Goal: Task Accomplishment & Management: Use online tool/utility

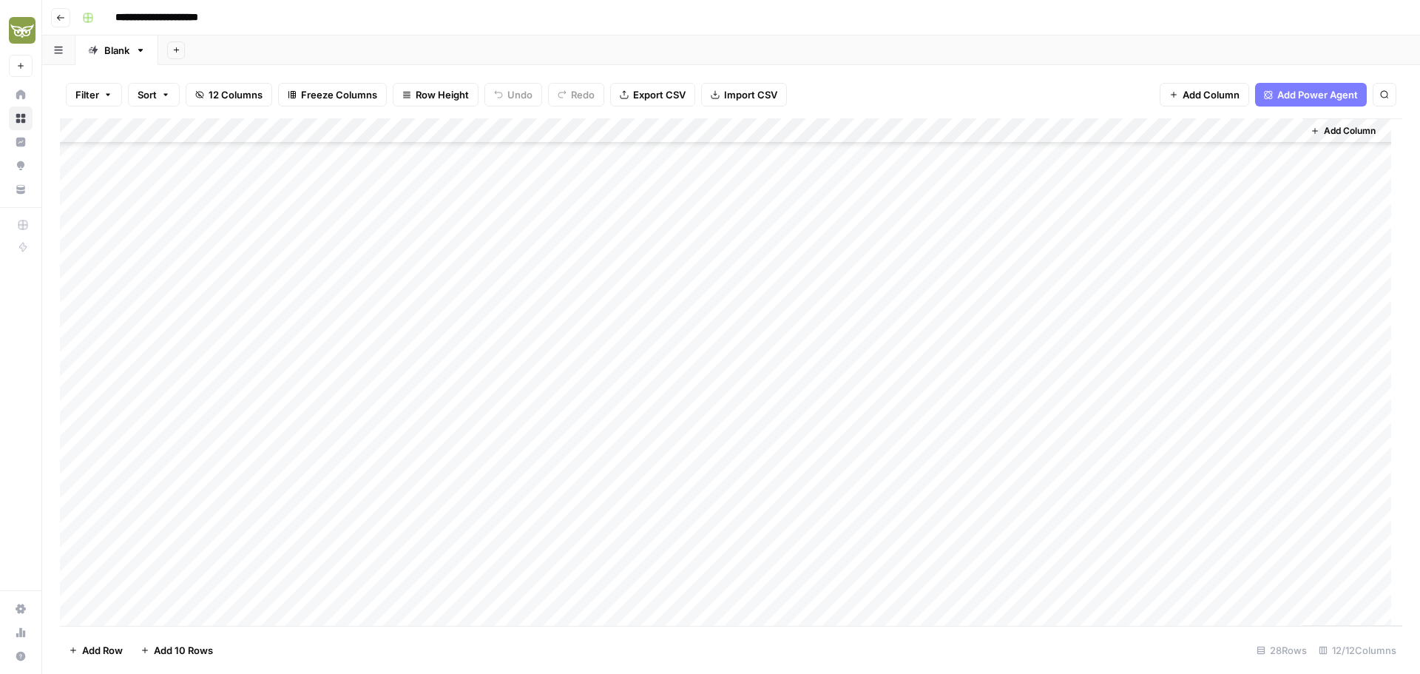
scroll to position [246, 0]
click at [1136, 412] on div "Add Column" at bounding box center [731, 371] width 1342 height 507
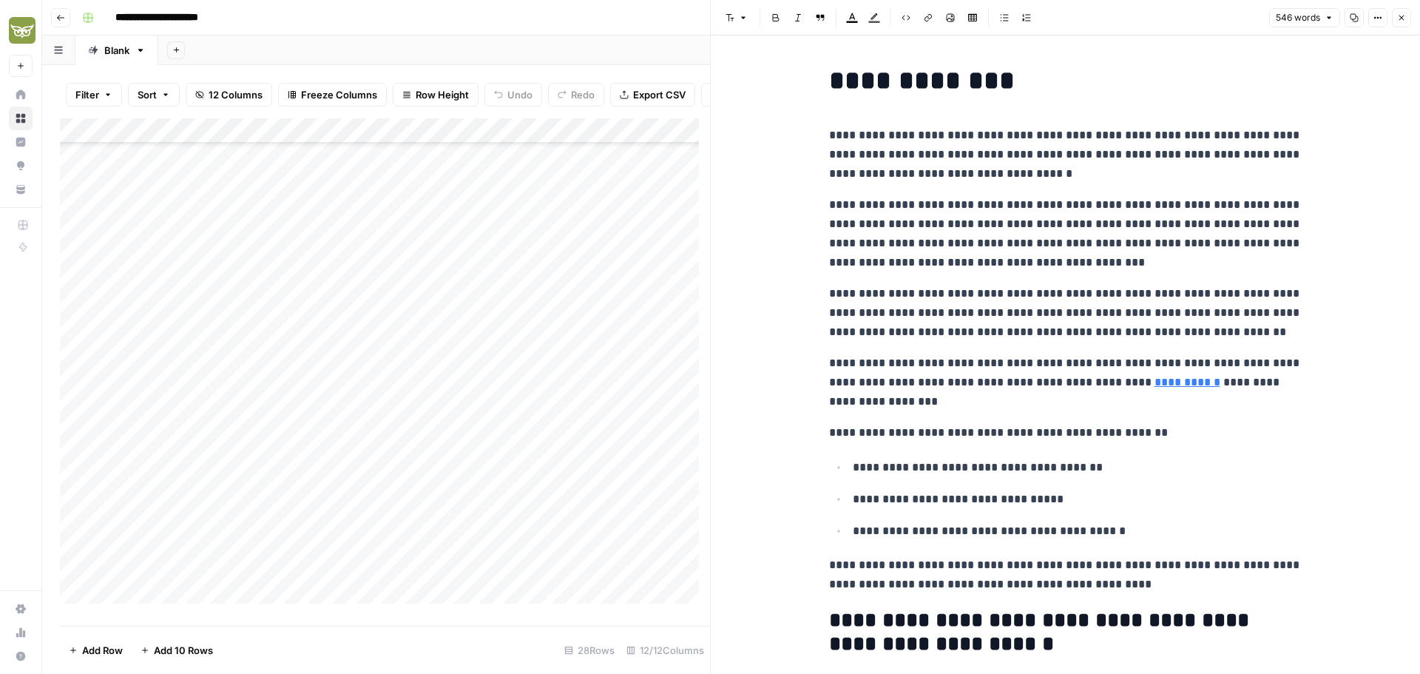
click at [1406, 16] on button "Close" at bounding box center [1401, 17] width 19 height 19
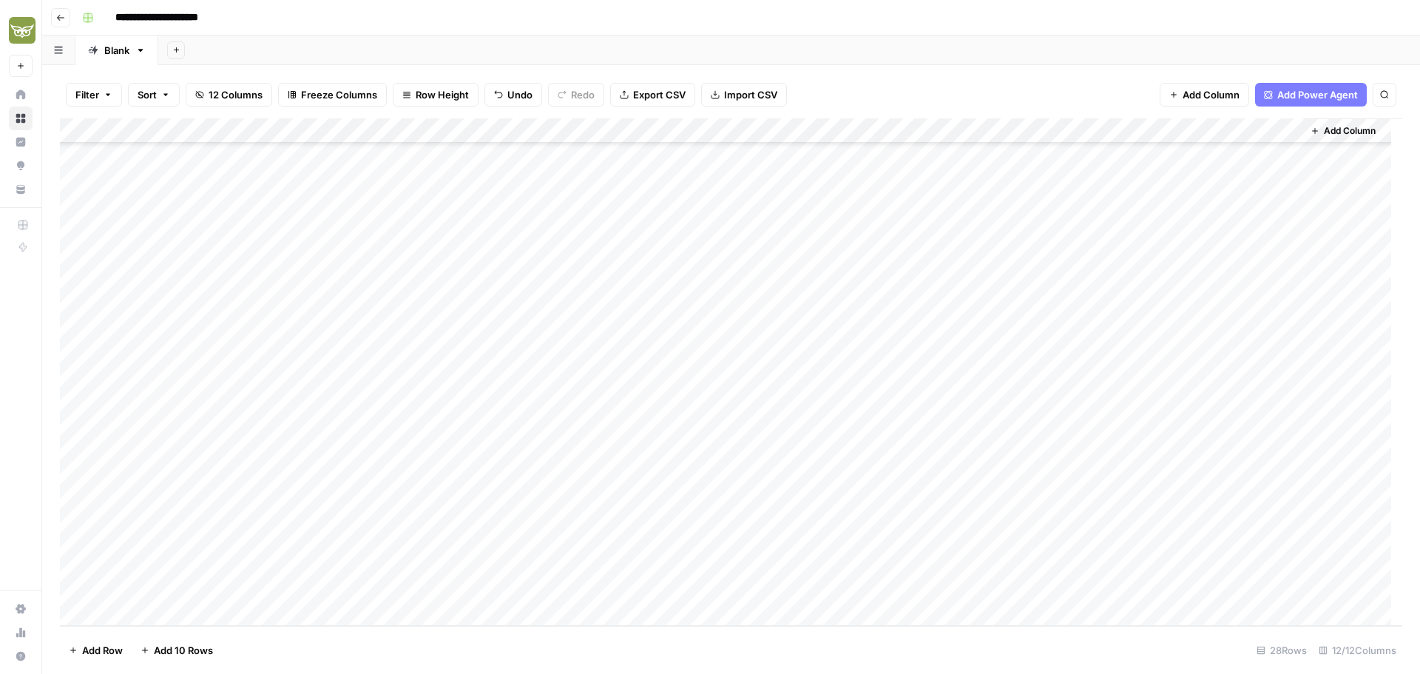
click at [921, 411] on div "Add Column" at bounding box center [731, 371] width 1342 height 507
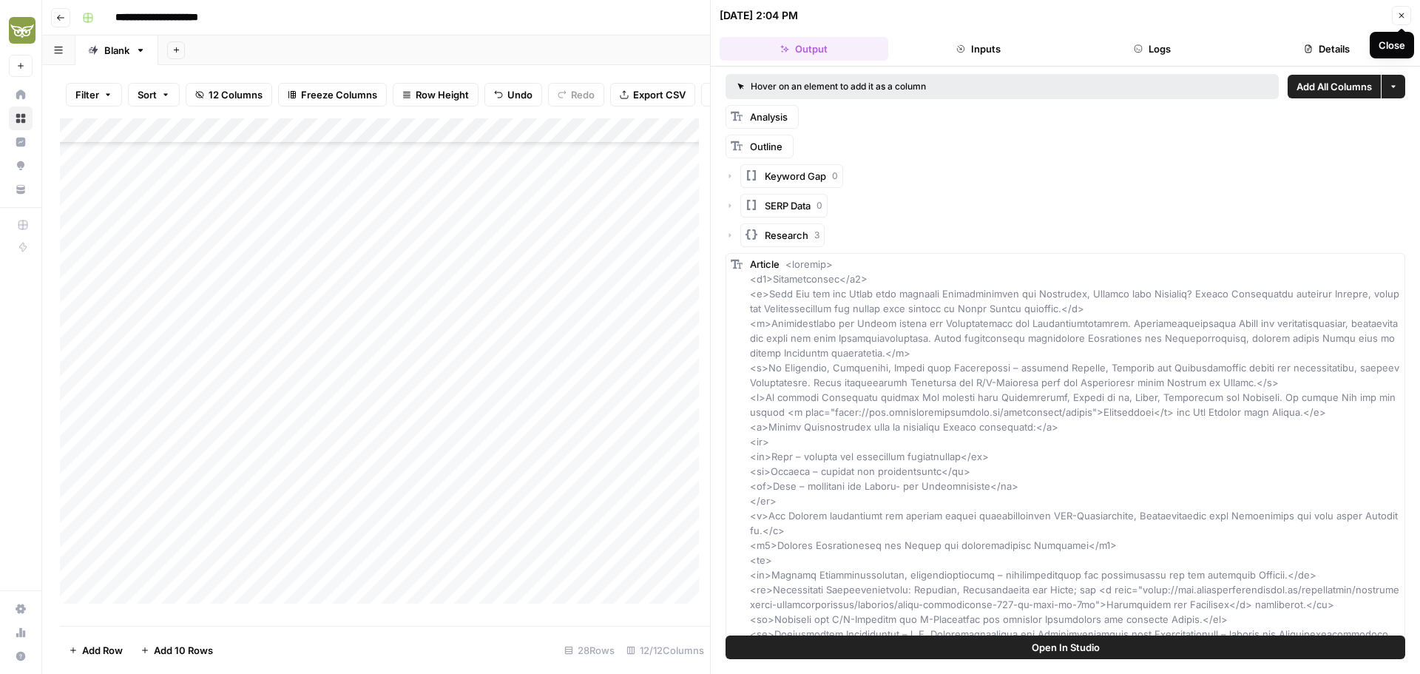
click at [1402, 19] on icon "button" at bounding box center [1401, 15] width 9 height 9
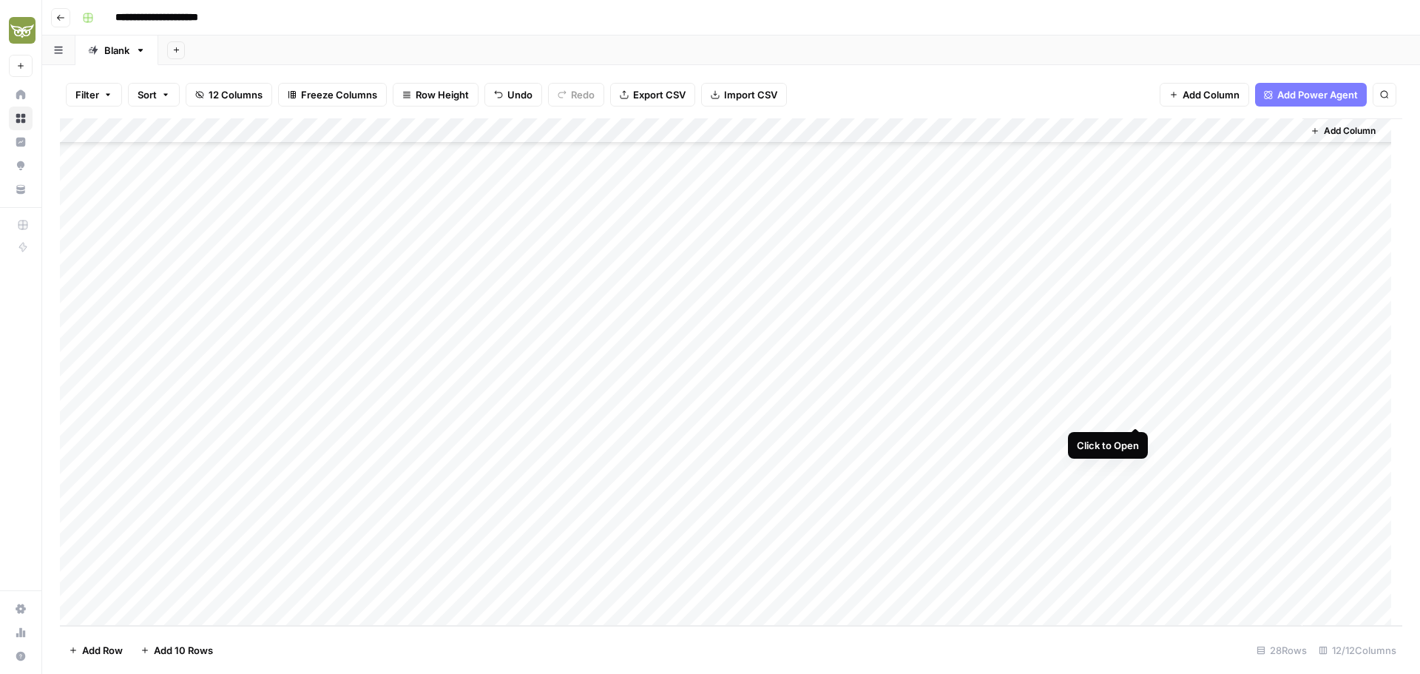
click at [1134, 412] on div "Add Column" at bounding box center [731, 371] width 1342 height 507
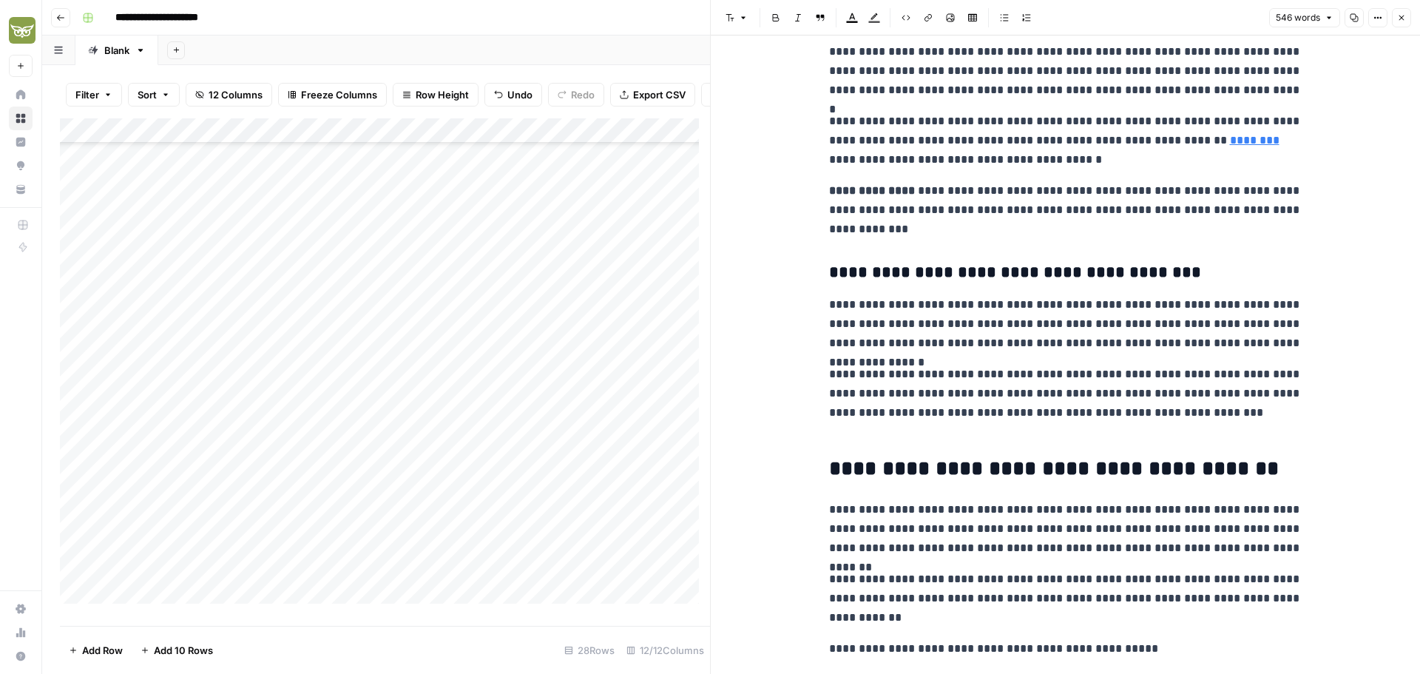
scroll to position [1109, 0]
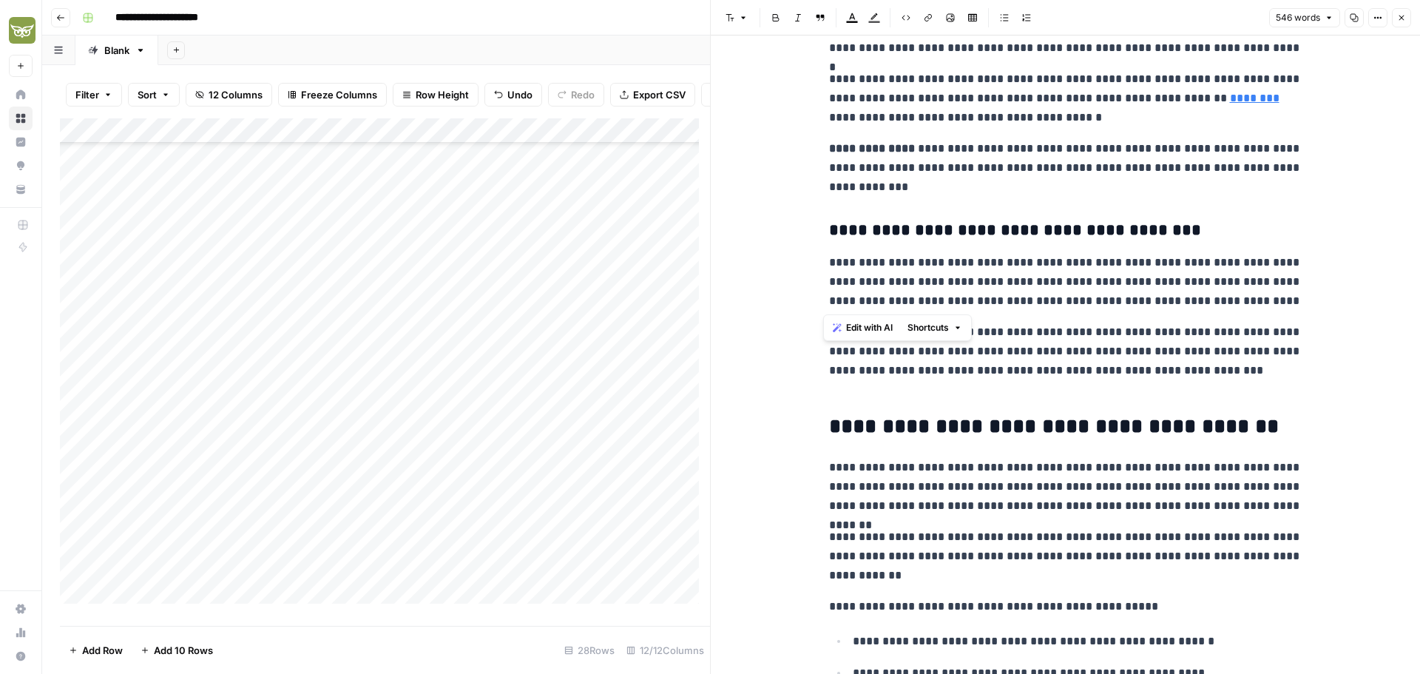
drag, startPoint x: 820, startPoint y: 265, endPoint x: 1330, endPoint y: 305, distance: 511.8
click at [989, 283] on p "**********" at bounding box center [1065, 282] width 473 height 58
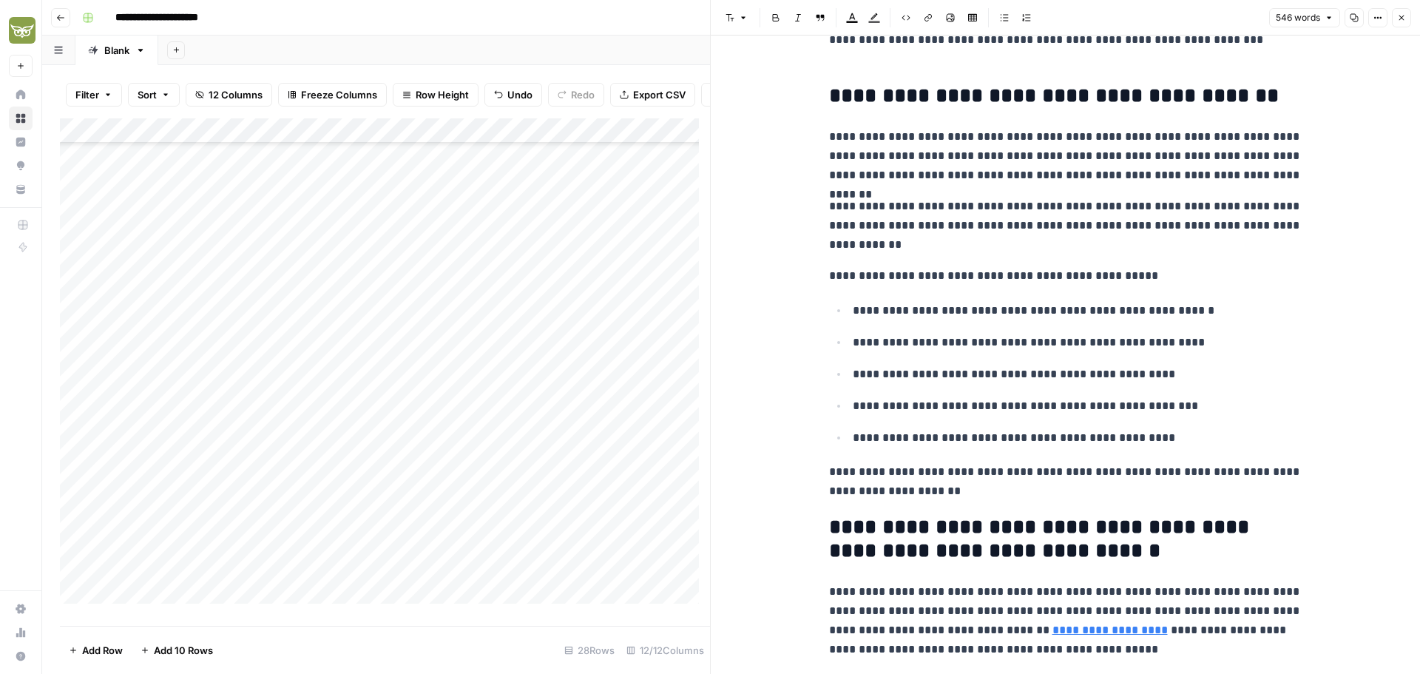
scroll to position [1479, 0]
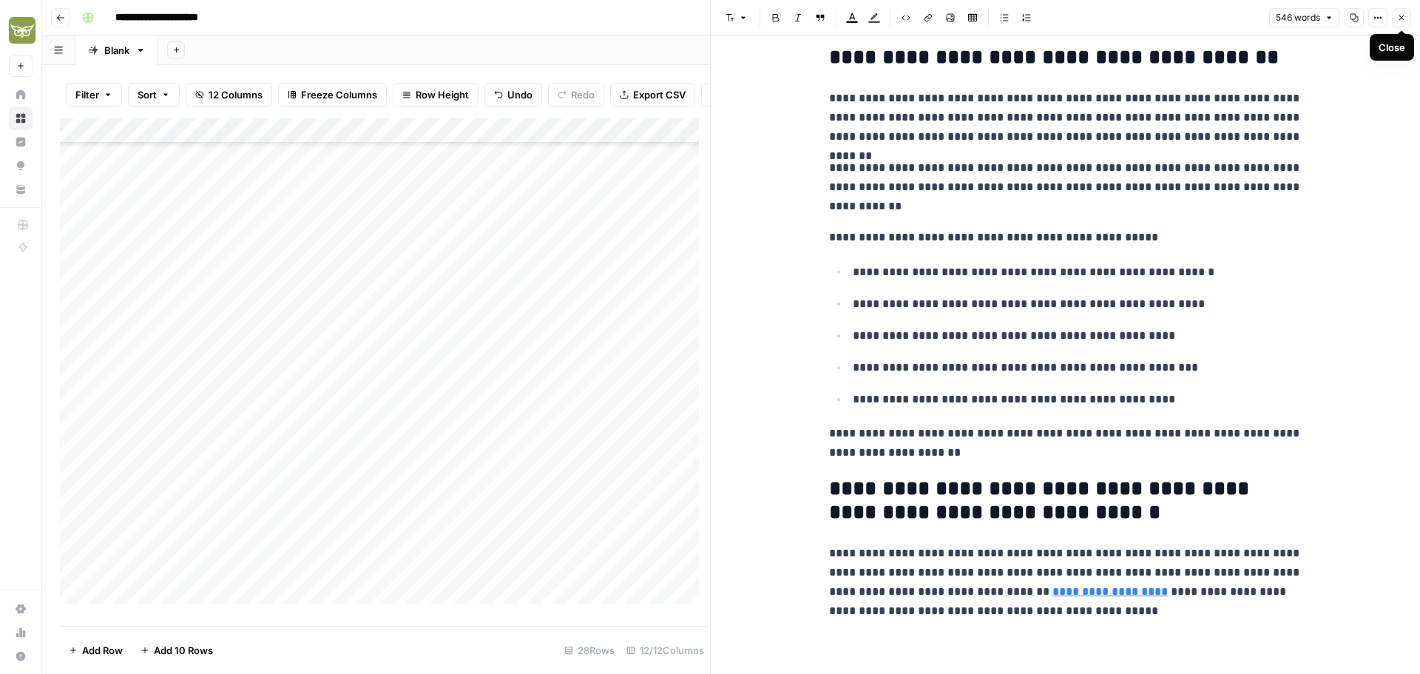
click at [1407, 22] on button "Close" at bounding box center [1401, 17] width 19 height 19
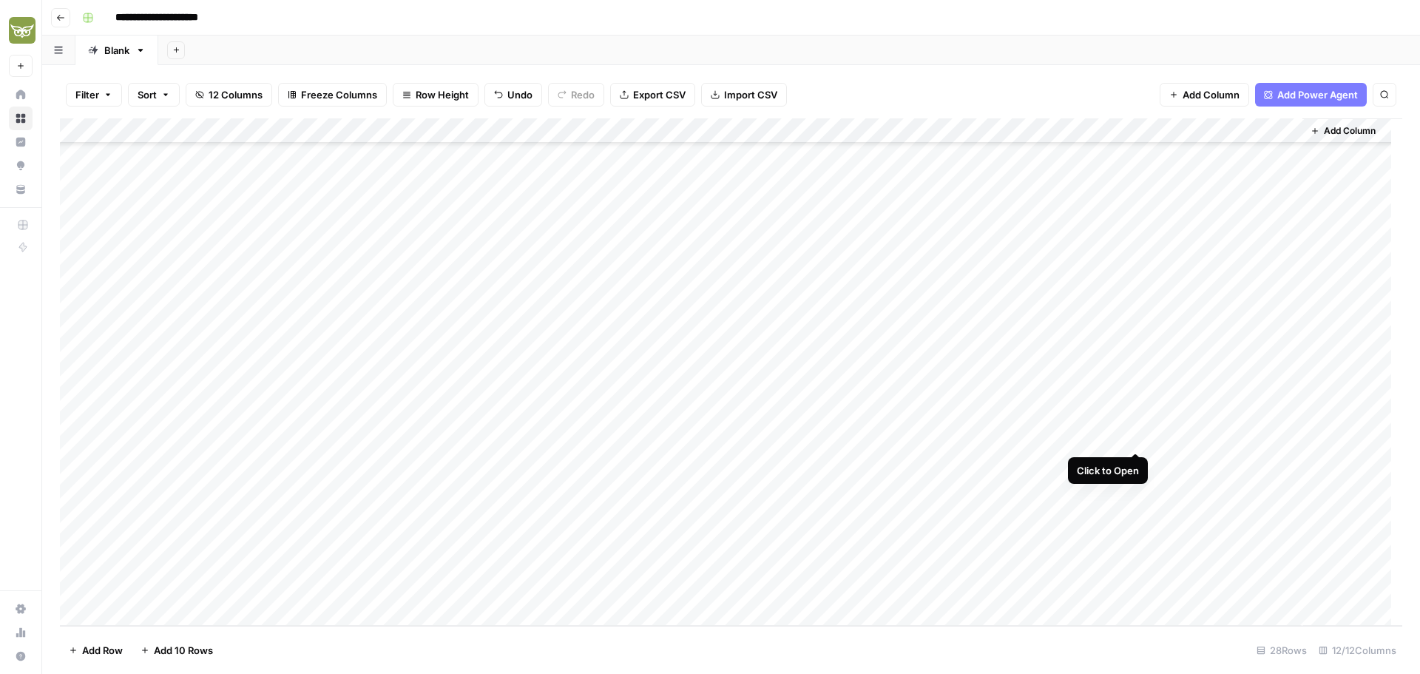
click at [1137, 437] on div "Add Column" at bounding box center [731, 371] width 1342 height 507
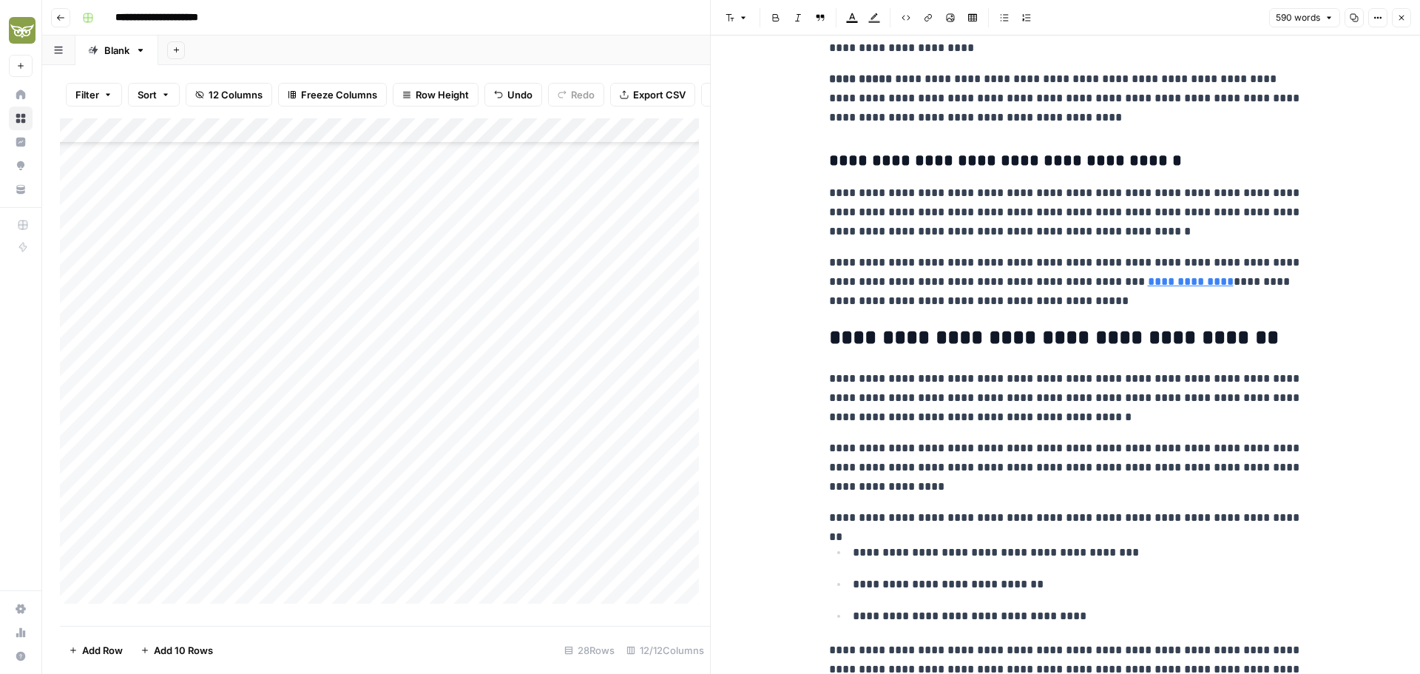
scroll to position [1594, 0]
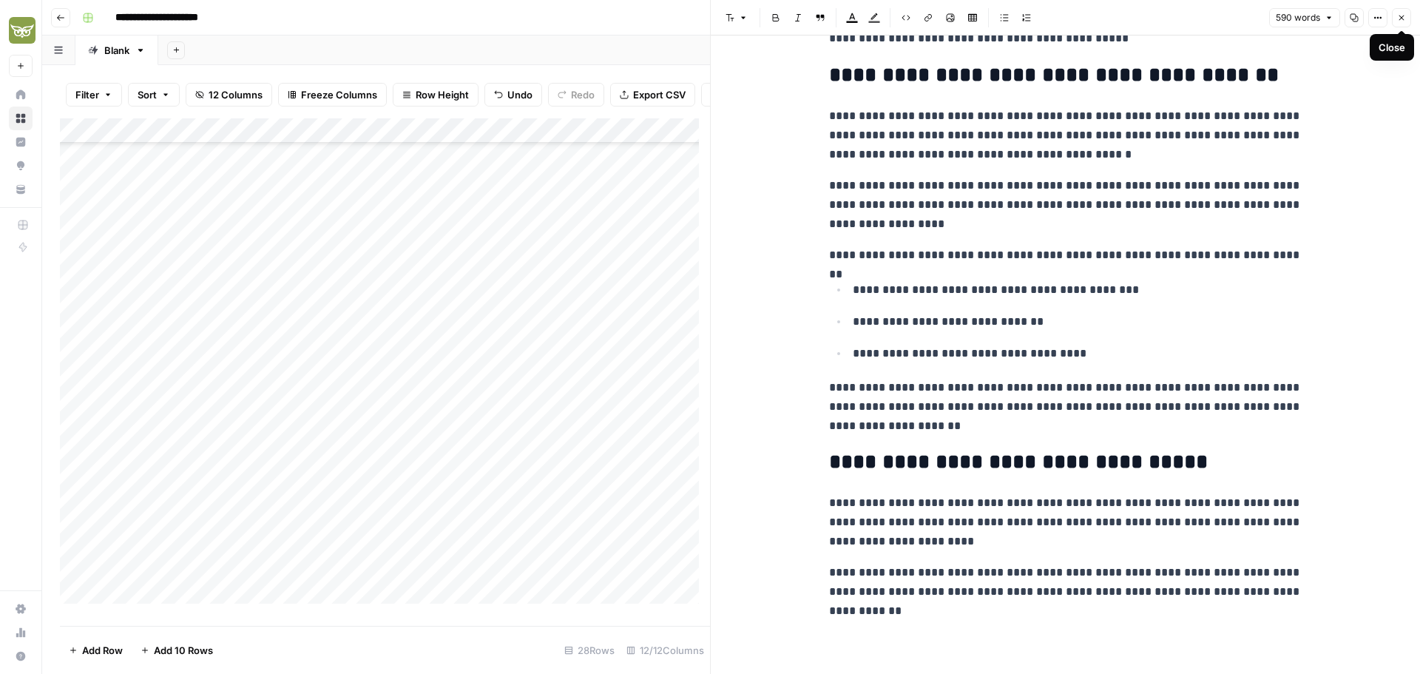
click at [1401, 21] on icon "button" at bounding box center [1401, 17] width 9 height 9
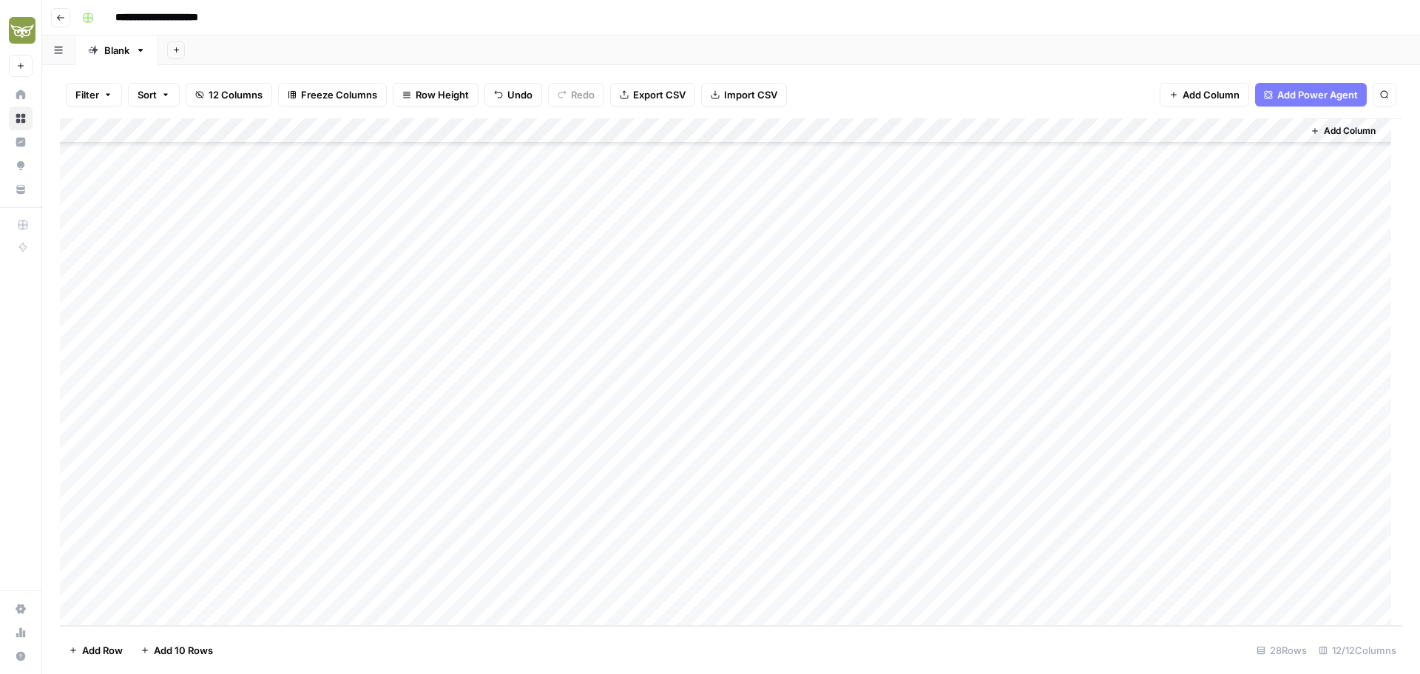
click at [1154, 490] on div "Add Column" at bounding box center [731, 371] width 1342 height 507
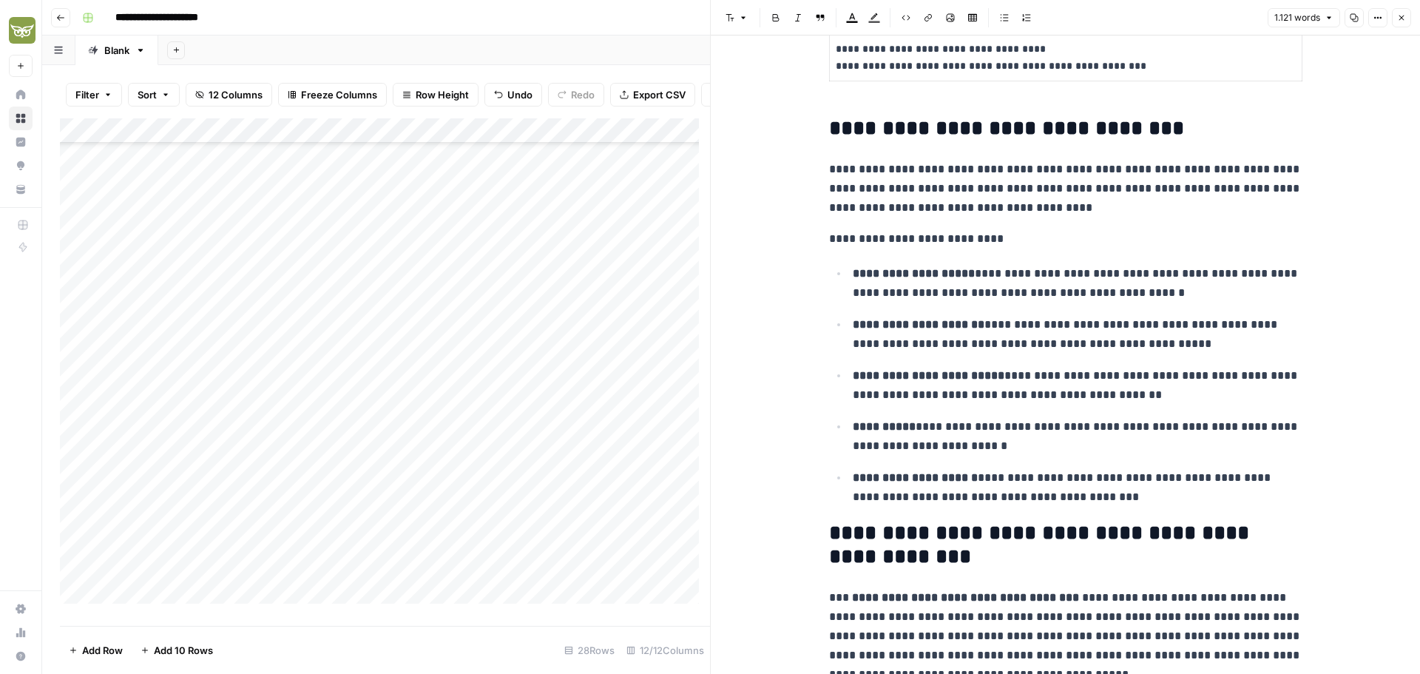
scroll to position [961, 0]
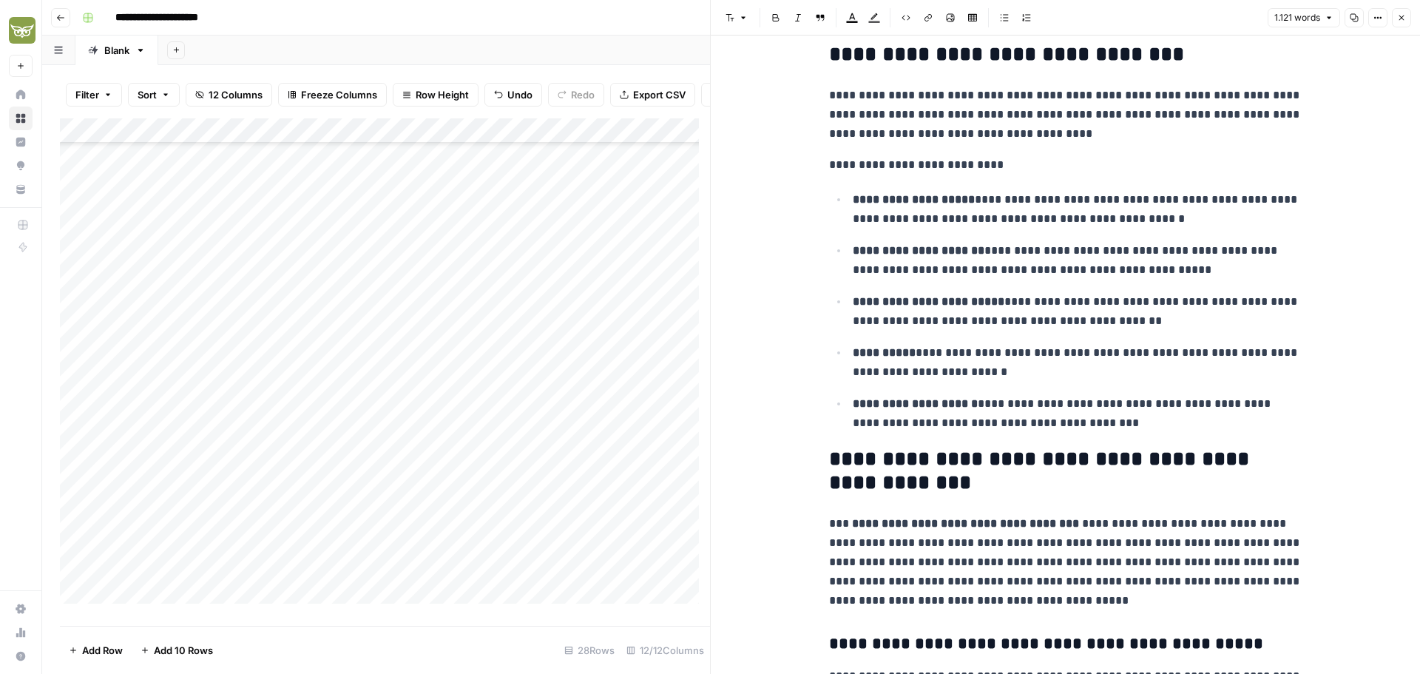
click at [1401, 16] on icon "button" at bounding box center [1401, 17] width 9 height 9
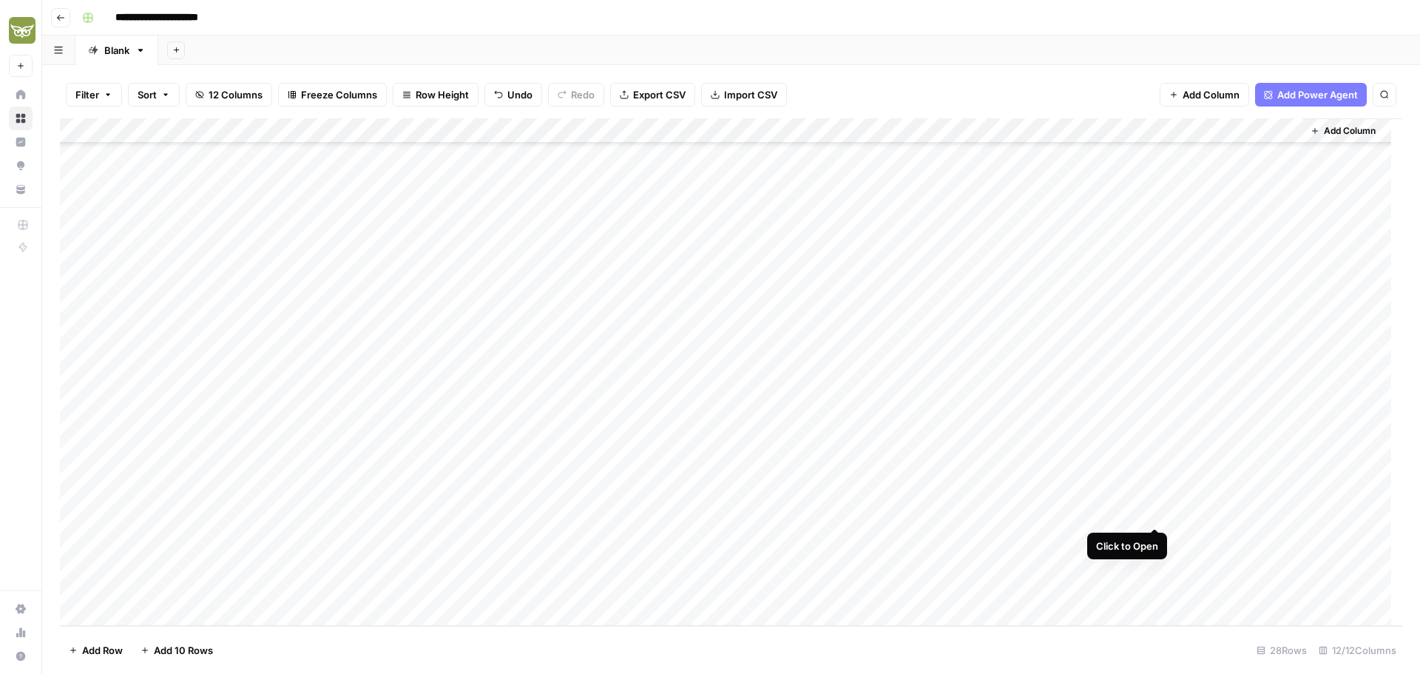
click at [1156, 515] on div "Add Column" at bounding box center [731, 371] width 1342 height 507
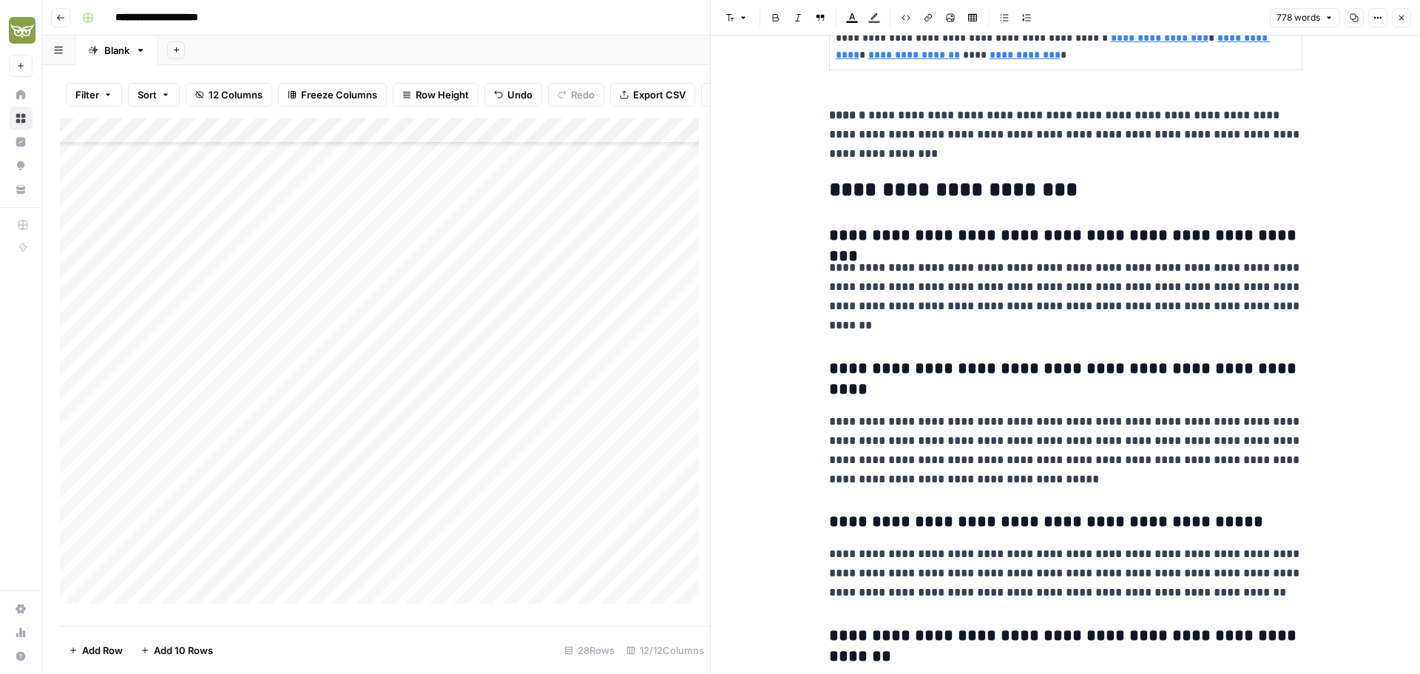
scroll to position [2767, 0]
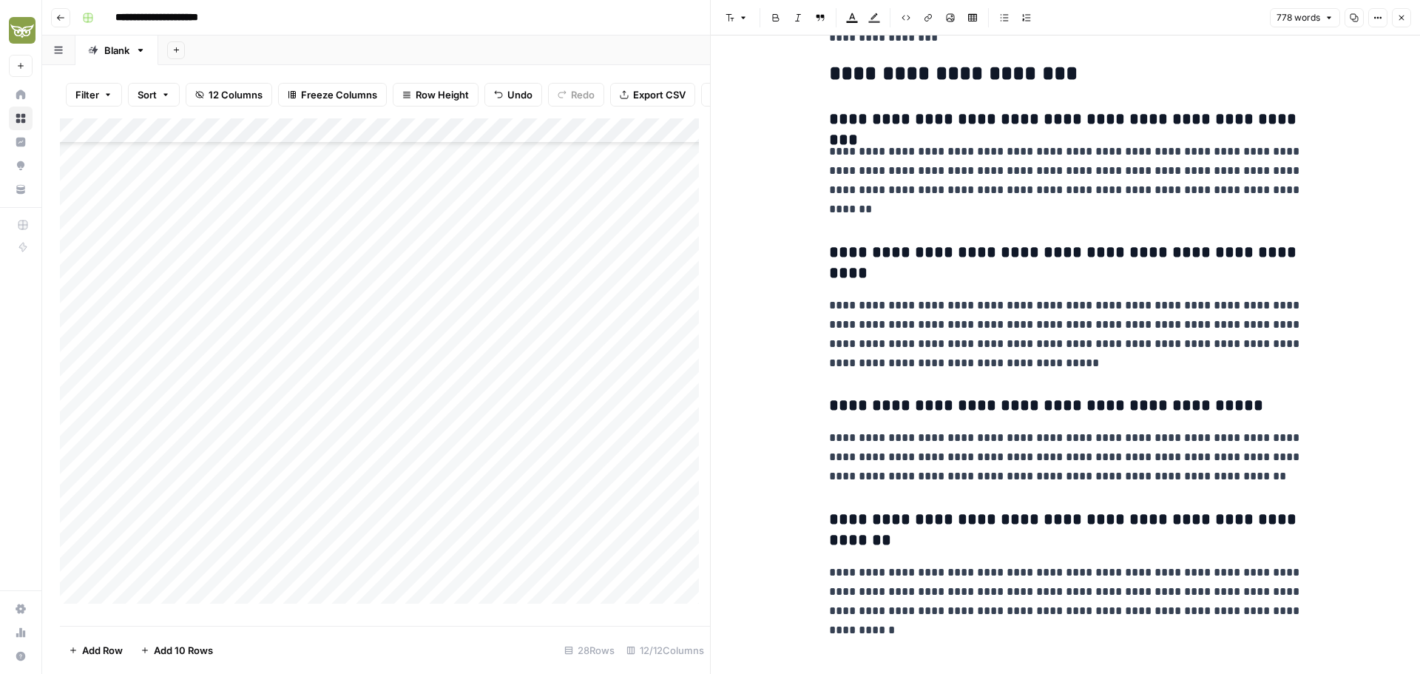
click at [636, 399] on div "Add Column" at bounding box center [385, 366] width 650 height 496
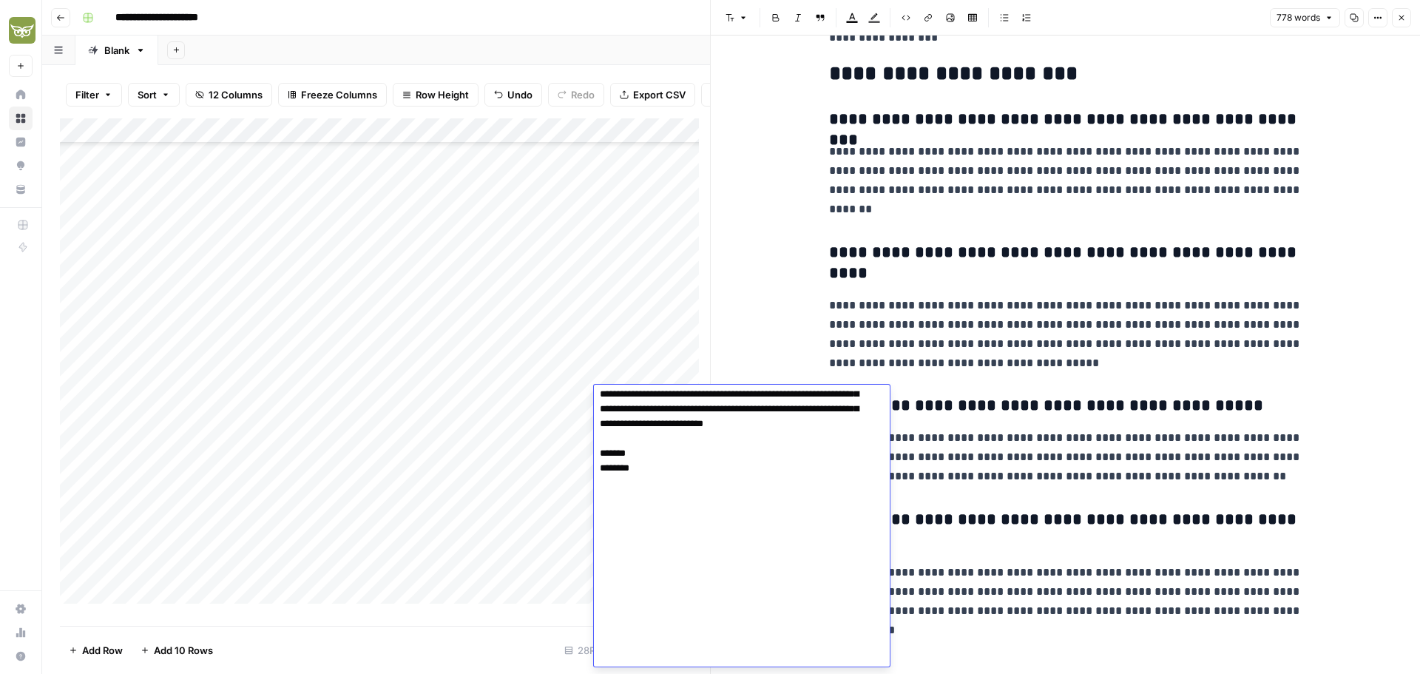
scroll to position [1622, 0]
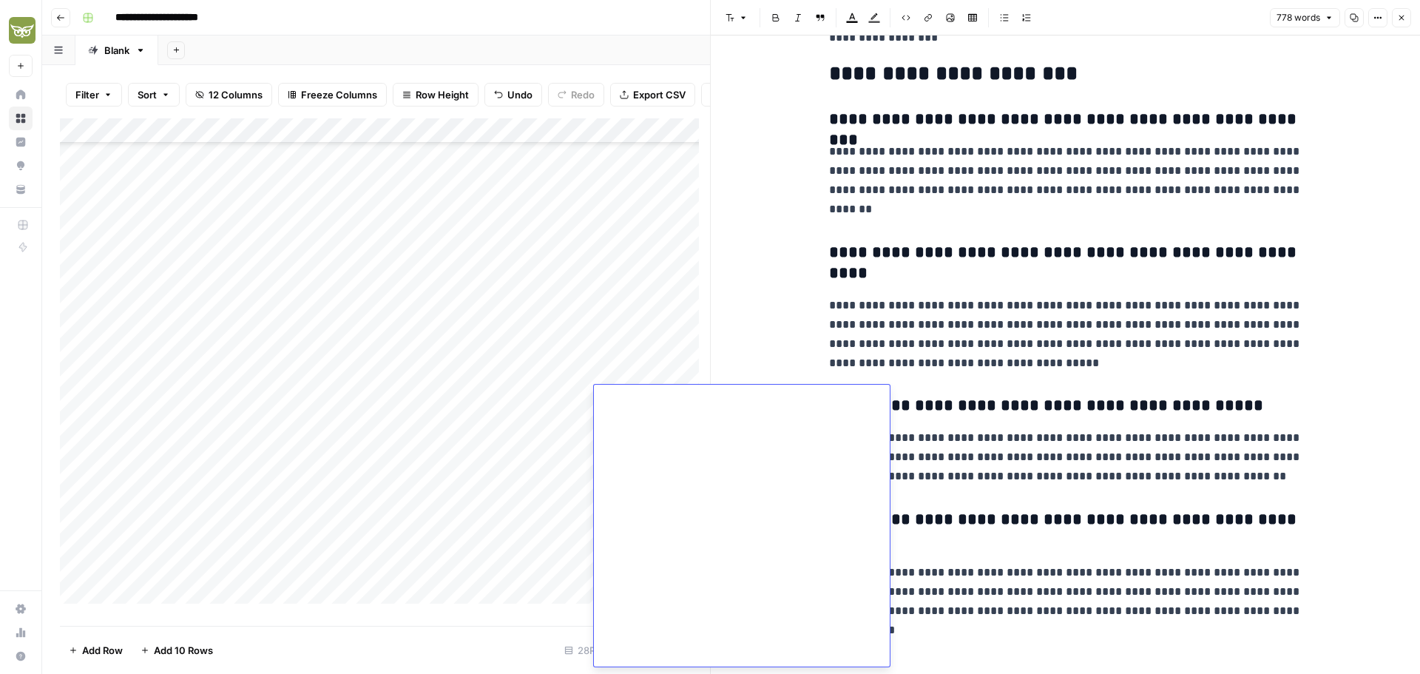
click at [995, 331] on p "**********" at bounding box center [1065, 334] width 473 height 77
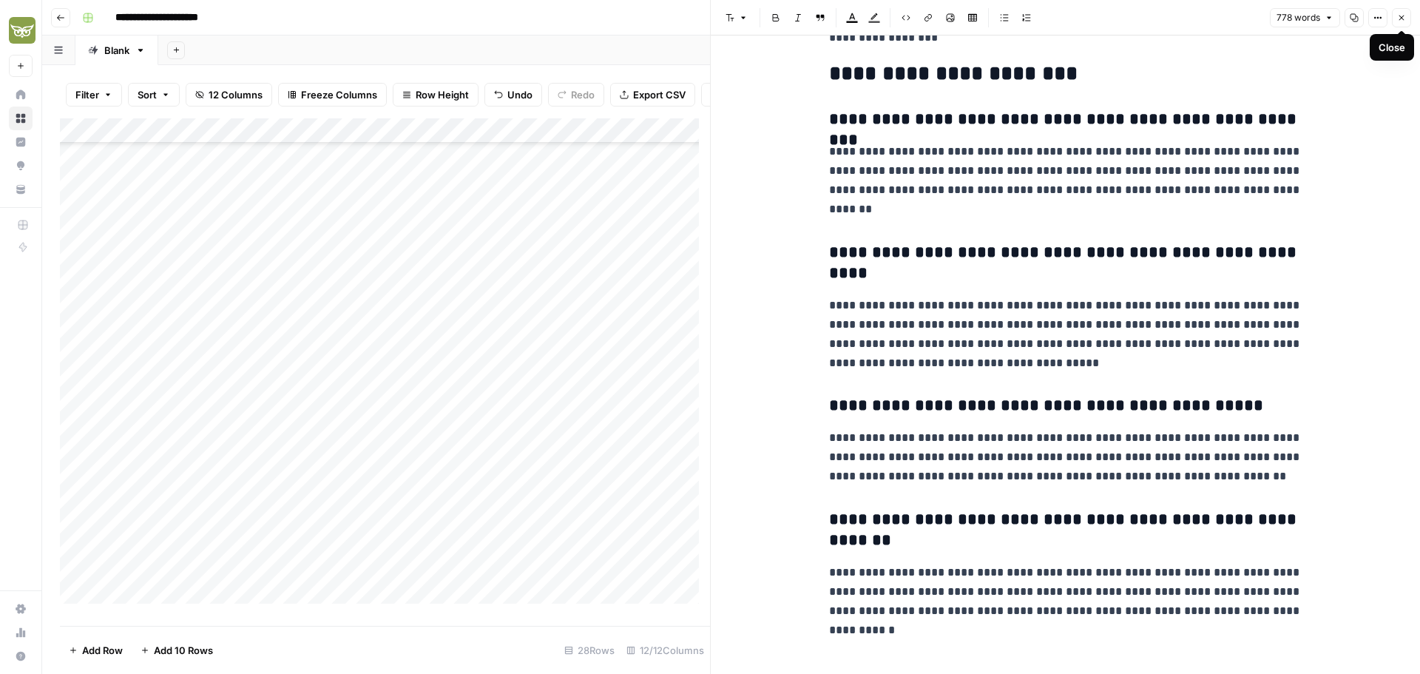
click at [1404, 19] on icon "button" at bounding box center [1401, 17] width 9 height 9
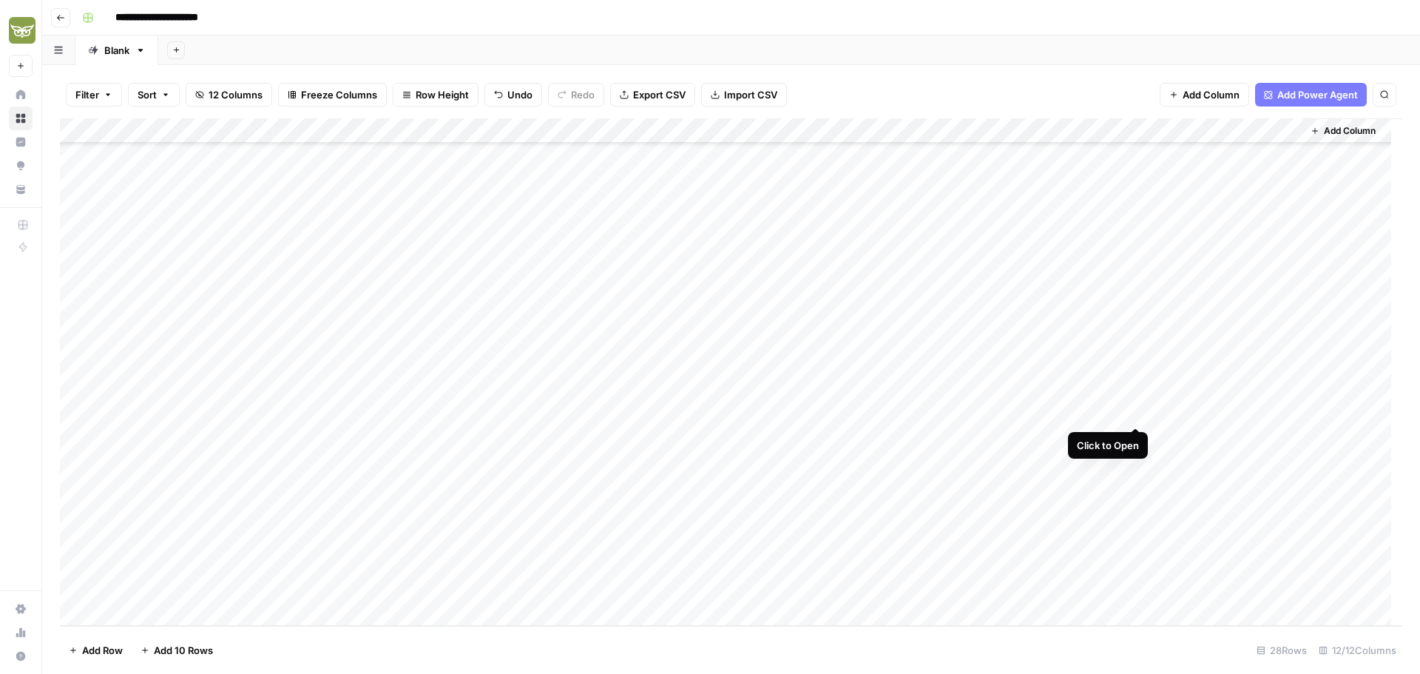
click at [1136, 413] on div "Add Column" at bounding box center [731, 371] width 1342 height 507
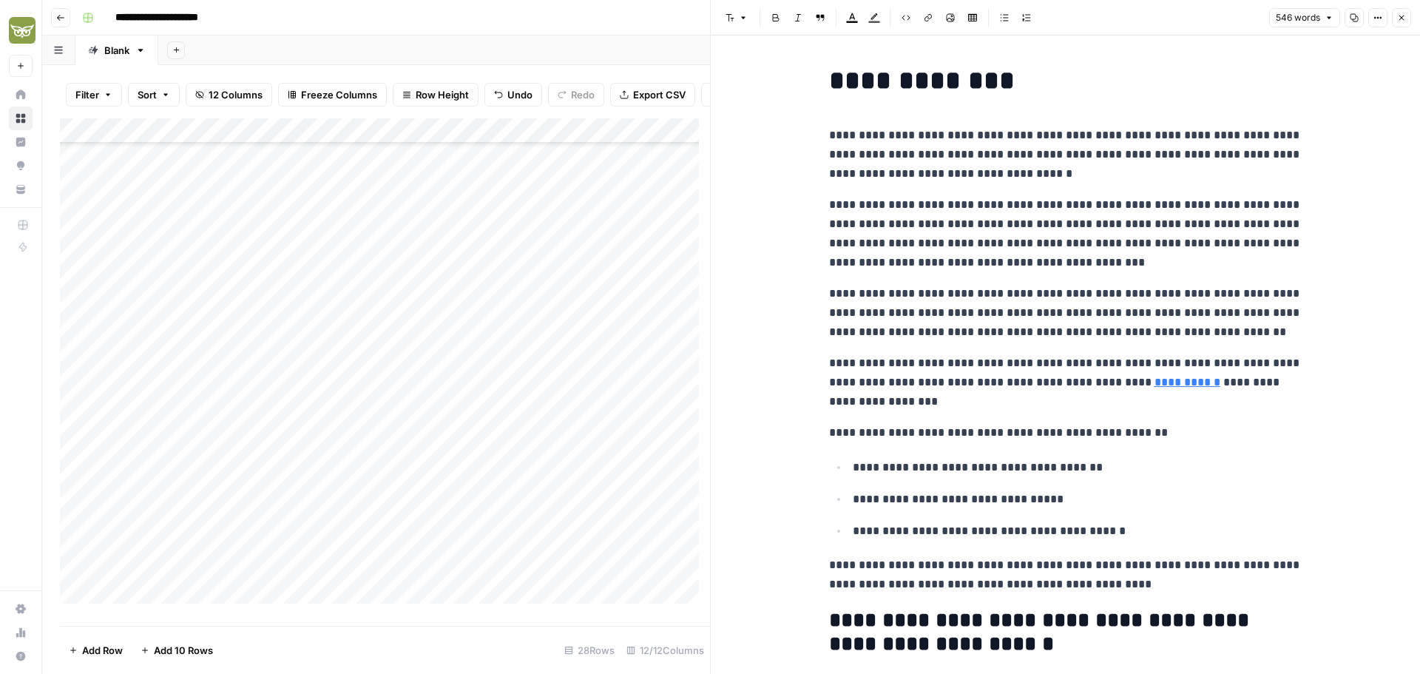
click at [1406, 17] on button "Close" at bounding box center [1401, 17] width 19 height 19
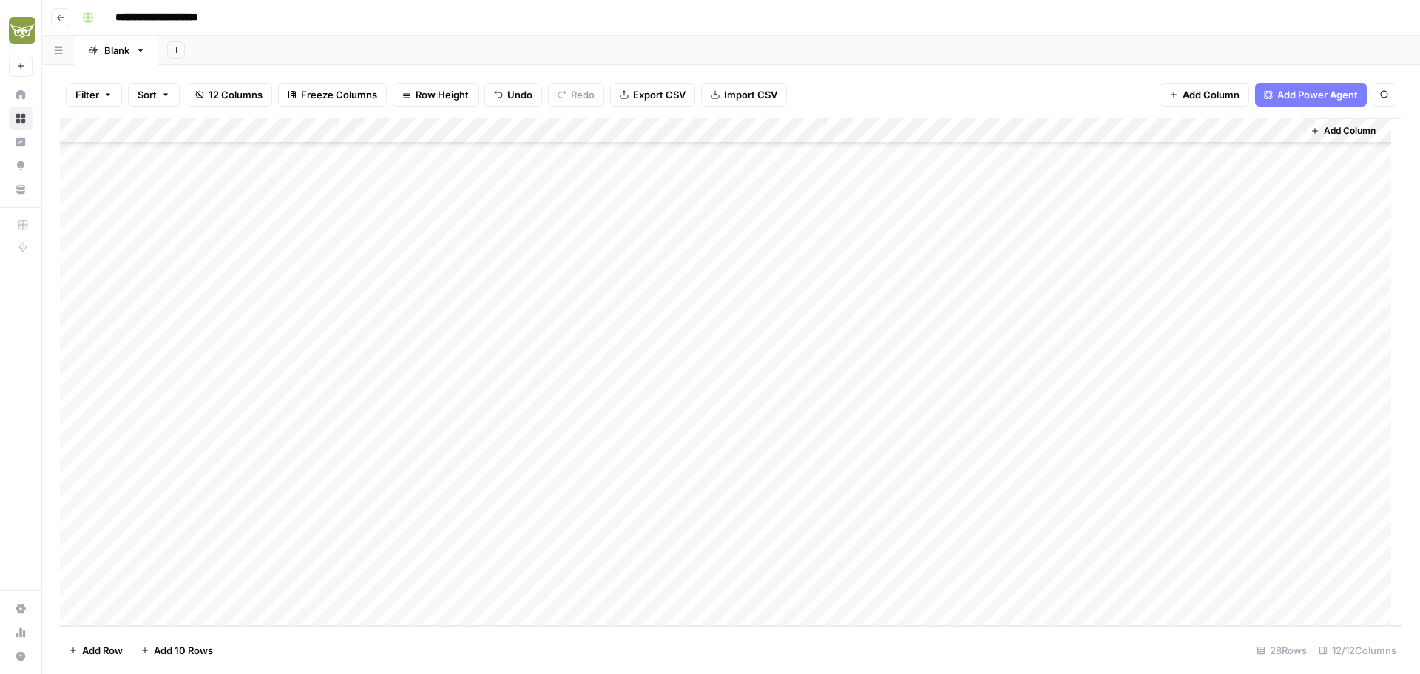
click at [1134, 439] on div "Add Column" at bounding box center [731, 371] width 1342 height 507
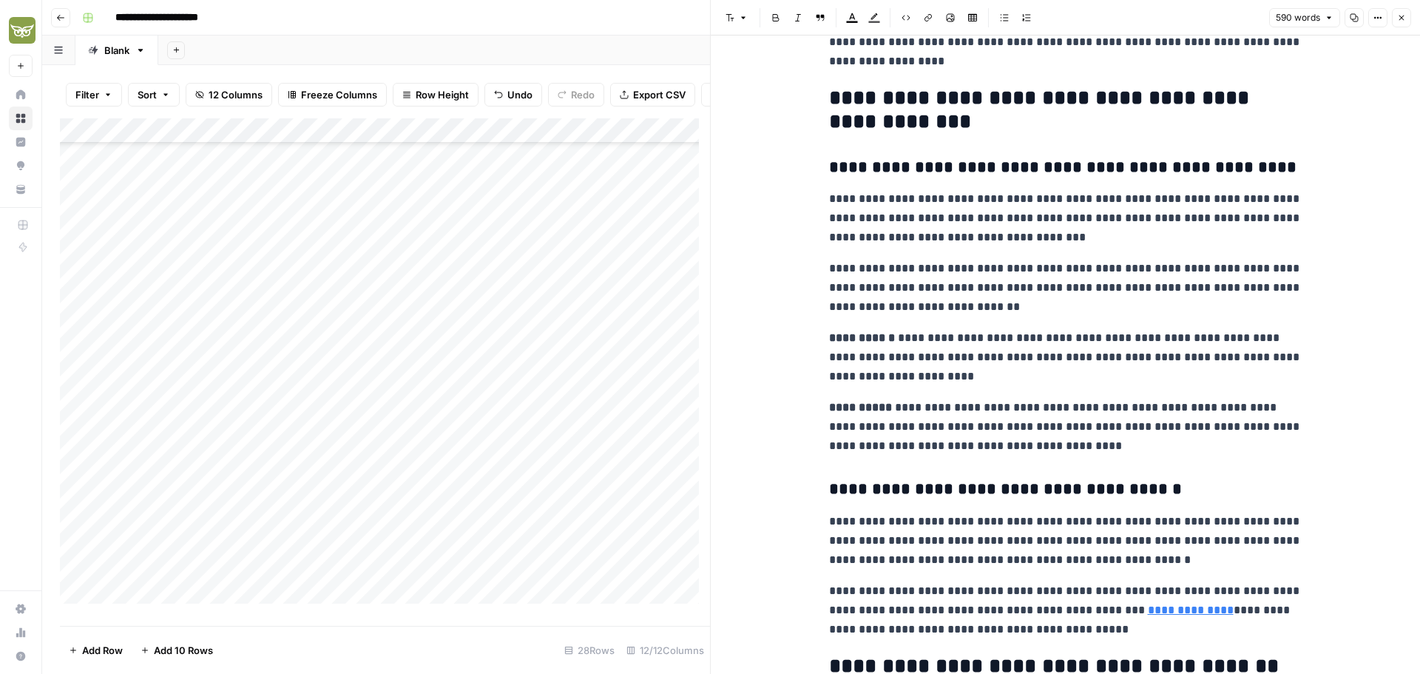
scroll to position [707, 0]
